Goal: Task Accomplishment & Management: Manage account settings

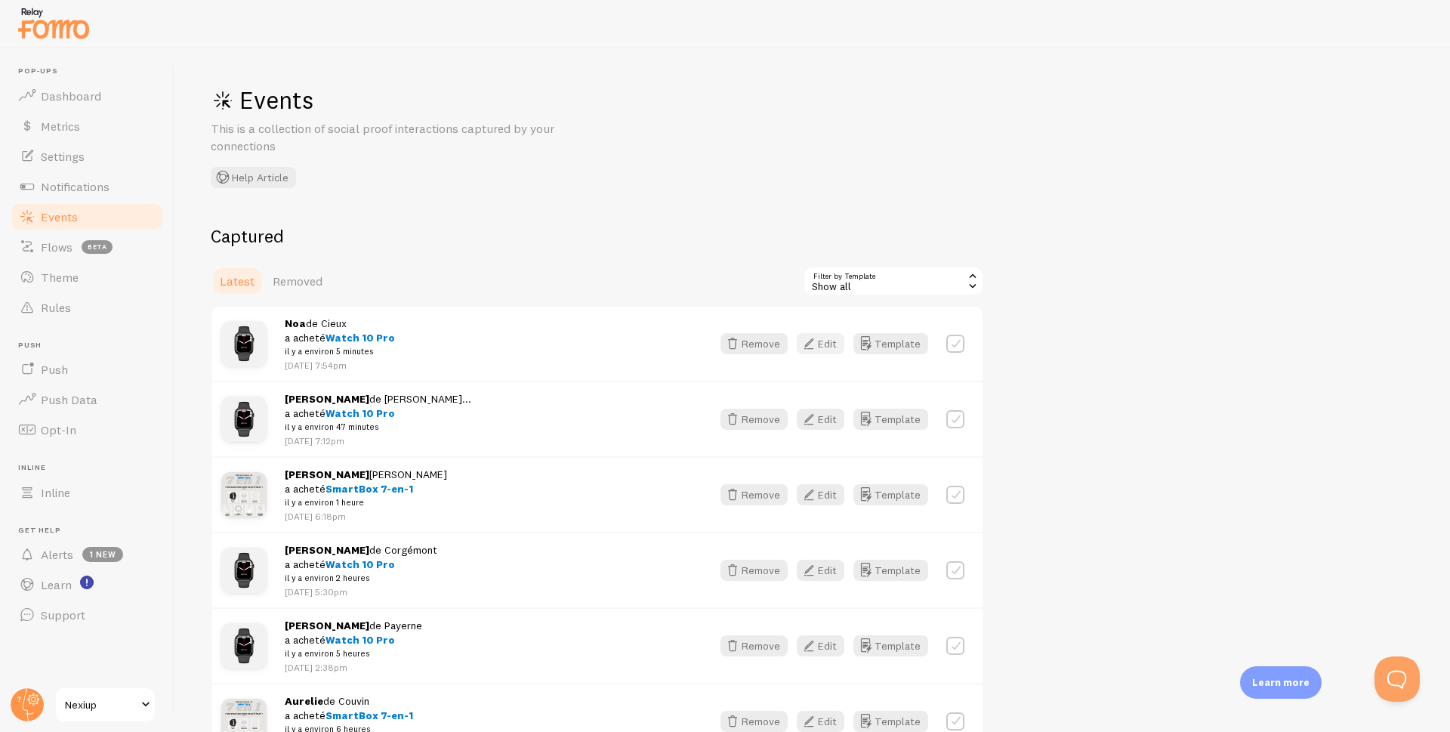
click at [828, 341] on button "Edit" at bounding box center [821, 343] width 48 height 21
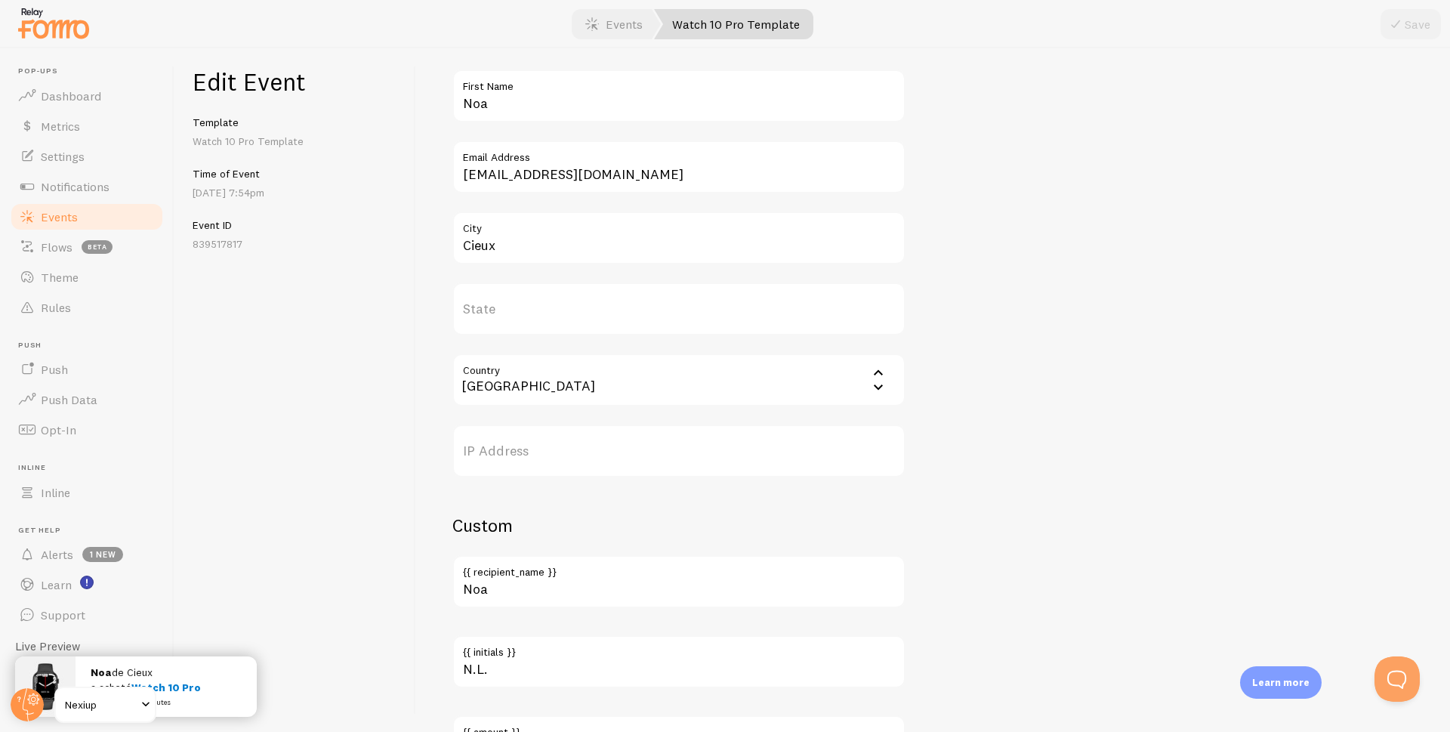
scroll to position [604, 0]
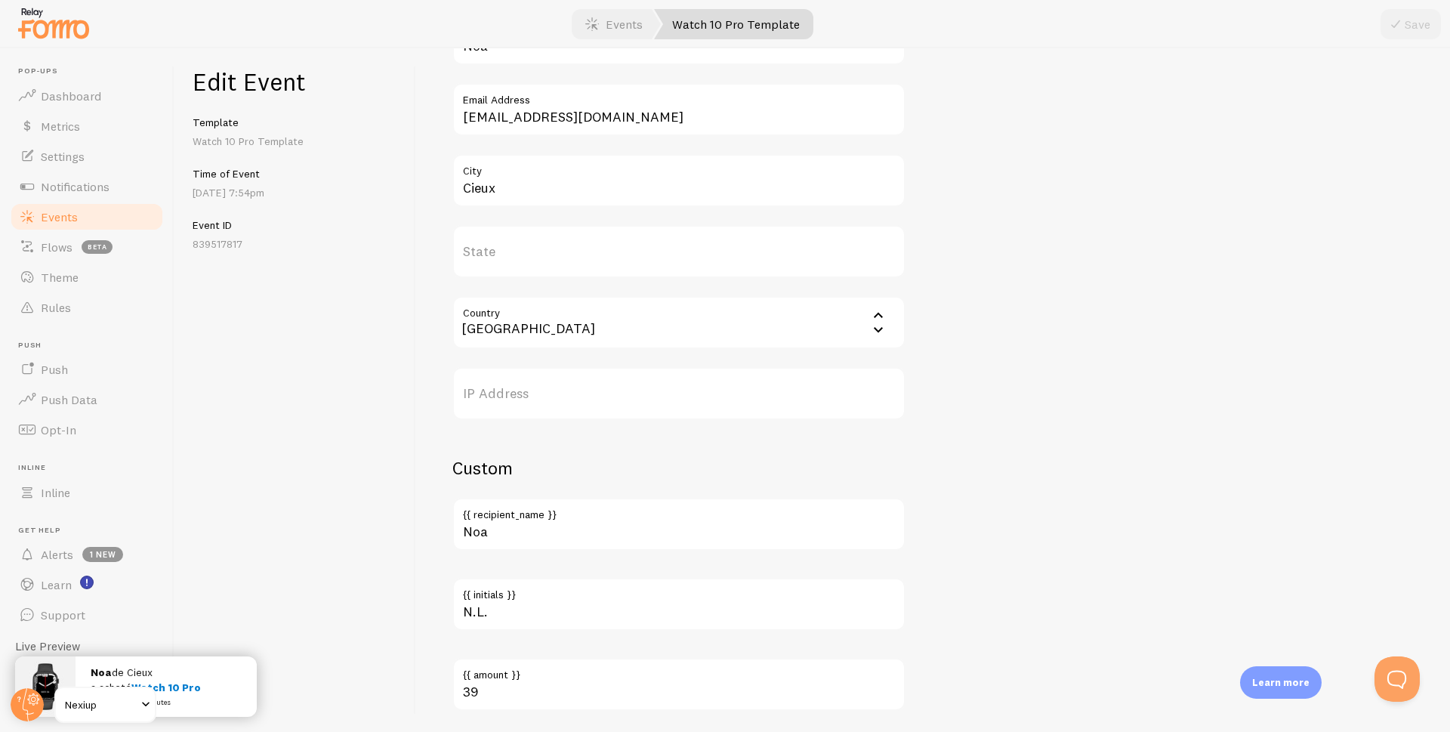
click at [55, 216] on span "Events" at bounding box center [59, 216] width 37 height 15
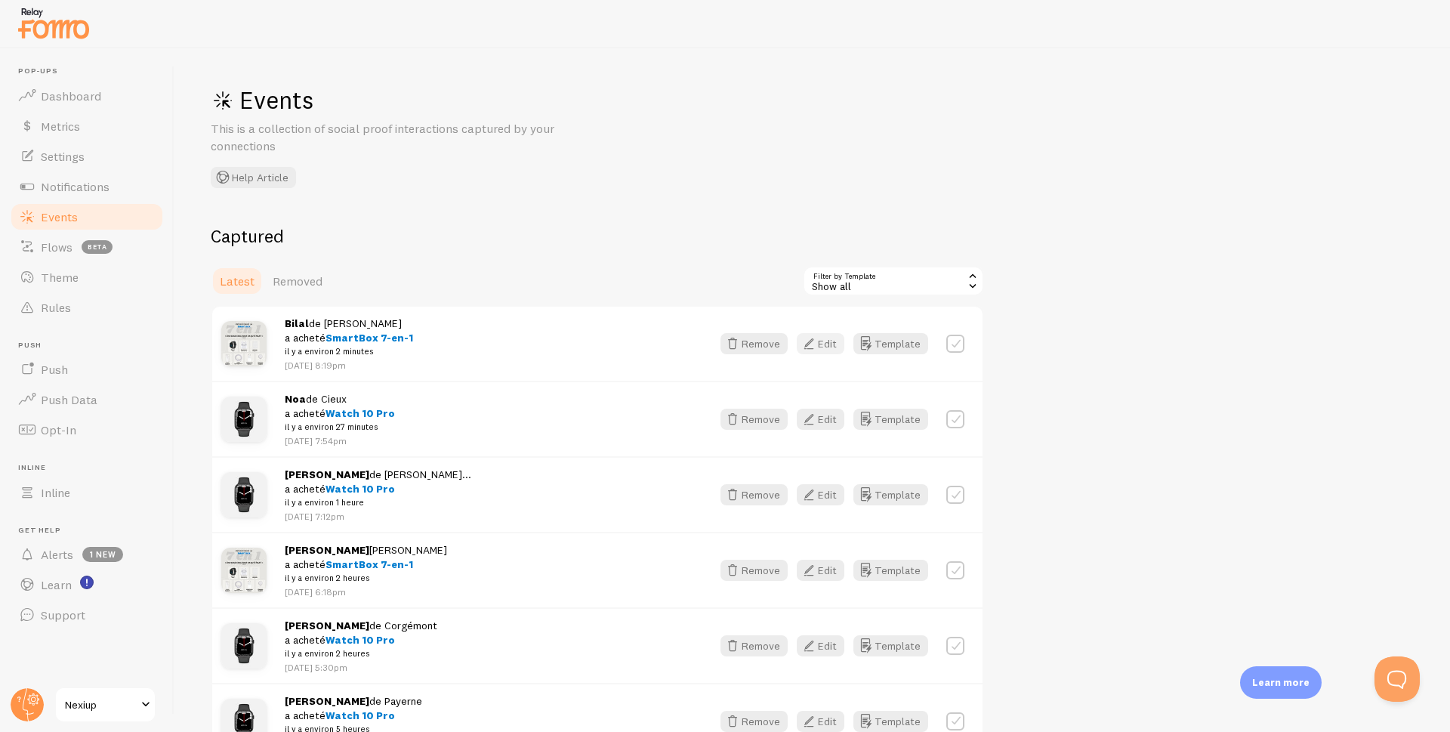
click at [815, 343] on icon "button" at bounding box center [809, 344] width 18 height 18
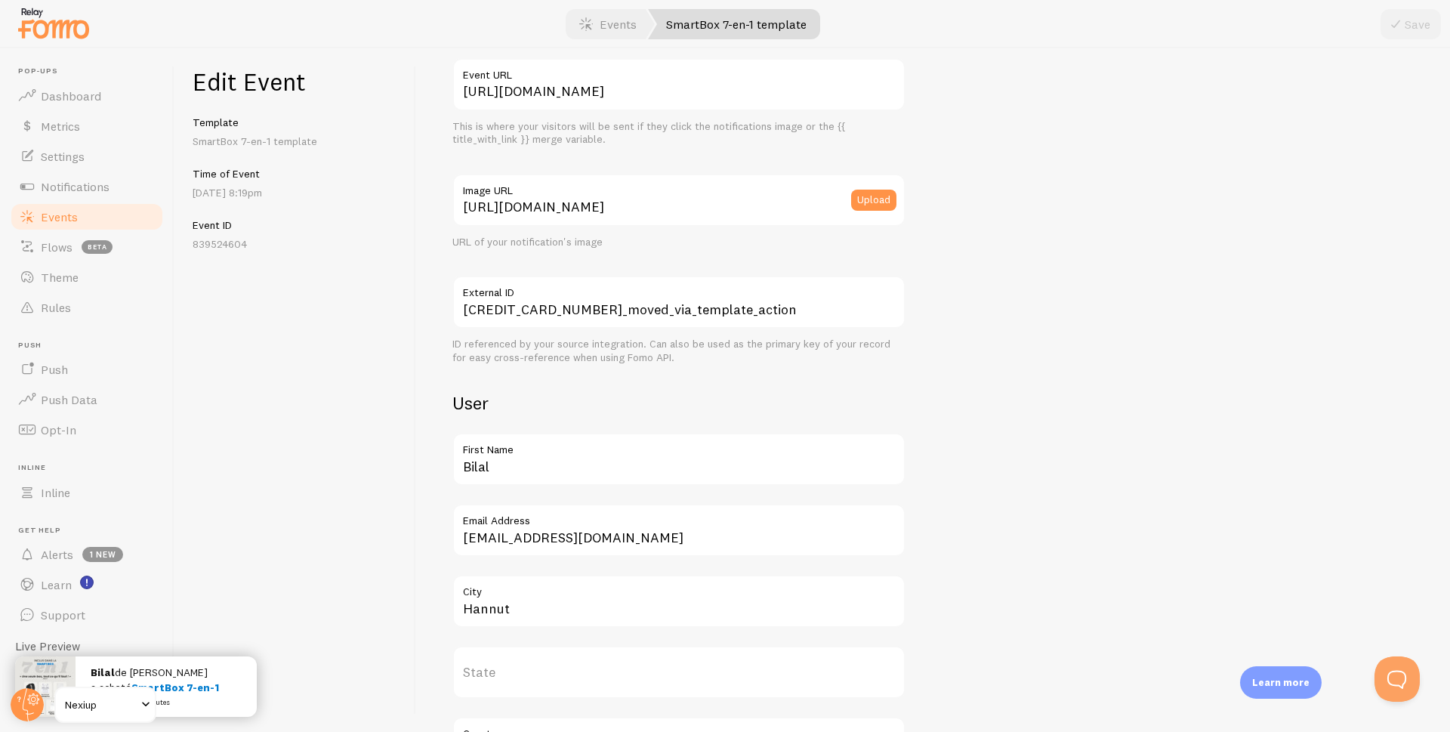
scroll to position [76, 0]
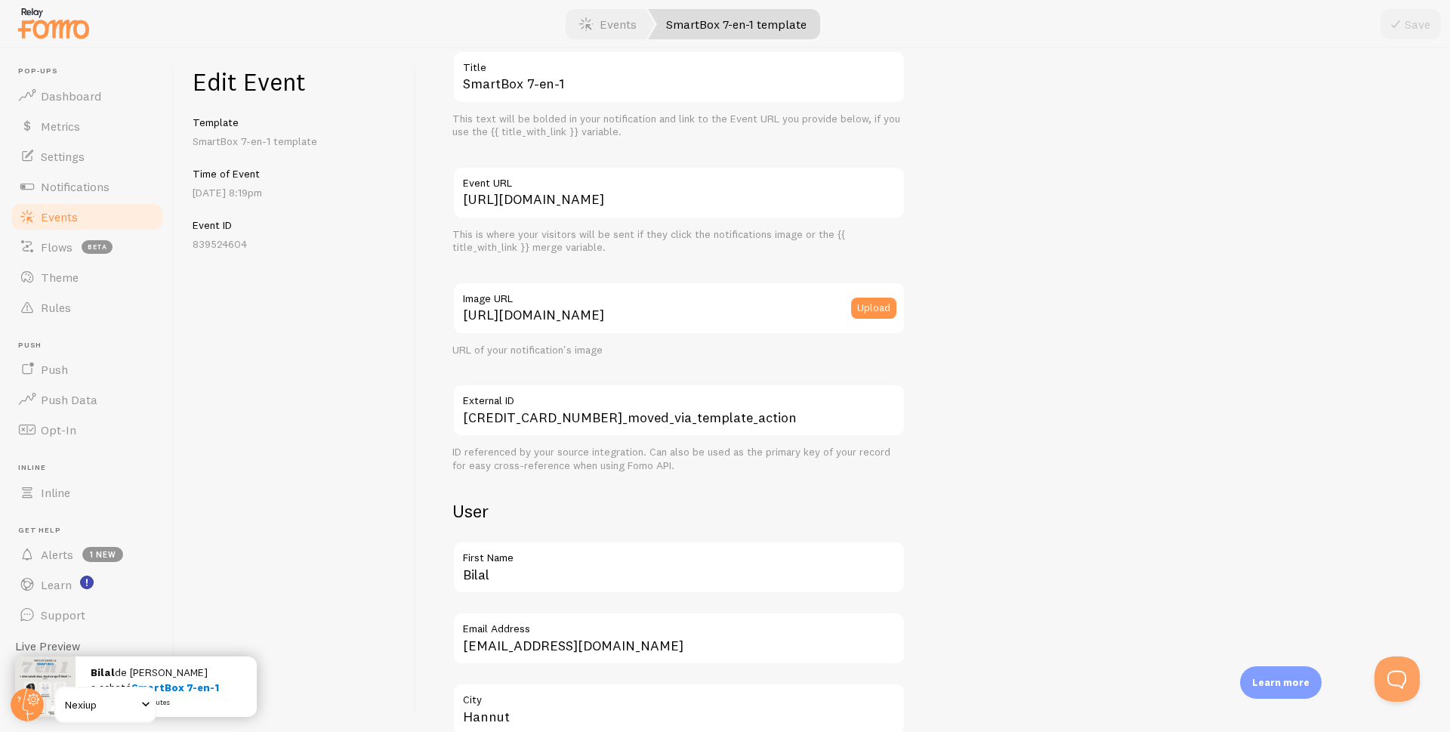
click at [57, 219] on span "Events" at bounding box center [59, 216] width 37 height 15
